Goal: Task Accomplishment & Management: Manage account settings

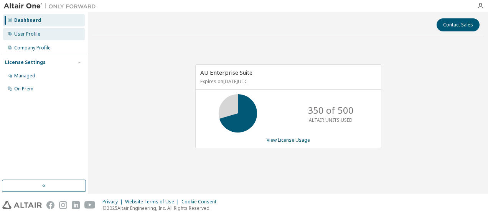
click at [54, 32] on div "User Profile" at bounding box center [44, 34] width 82 height 12
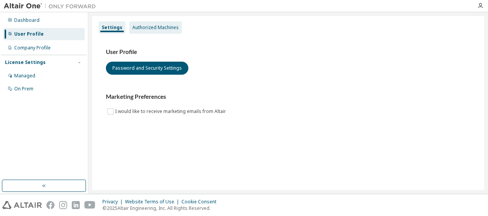
click at [164, 25] on div "Authorized Machines" at bounding box center [155, 28] width 46 height 6
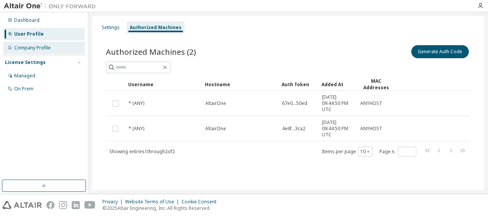
click at [57, 47] on div "Company Profile" at bounding box center [44, 48] width 82 height 12
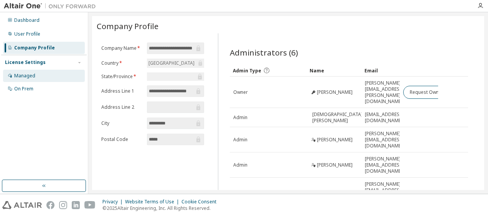
click at [38, 72] on div "Managed" at bounding box center [44, 76] width 82 height 12
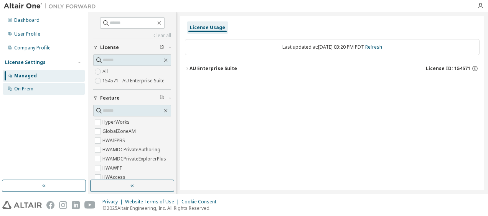
click at [23, 84] on div "On Prem" at bounding box center [44, 89] width 82 height 12
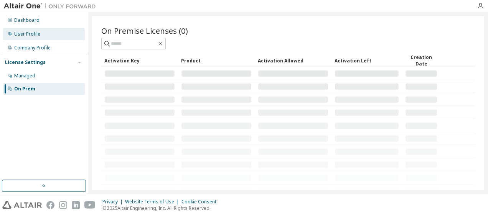
click at [38, 29] on div "User Profile" at bounding box center [44, 34] width 82 height 12
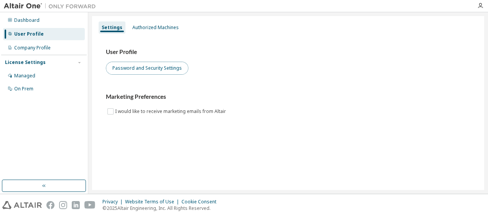
click at [149, 71] on button "Password and Security Settings" at bounding box center [147, 68] width 82 height 13
